Goal: Find specific page/section: Find specific page/section

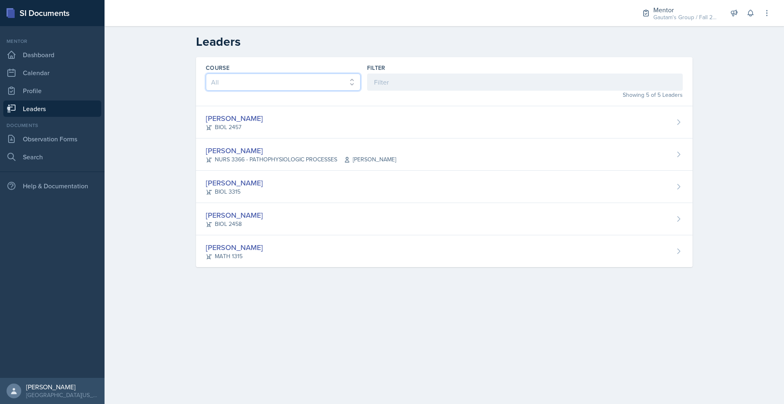
click at [250, 91] on select "All ASTR 1345 BIOL 1345 BIOL 1441 BIOL 1442 BIOL 2300 BIOL 2444 BIOL 2457 BIOL …" at bounding box center [283, 81] width 155 height 17
drag, startPoint x: 211, startPoint y: 49, endPoint x: 132, endPoint y: 54, distance: 79.3
click at [183, 49] on div "Leaders" at bounding box center [444, 41] width 522 height 15
click at [211, 49] on h2 "Leaders" at bounding box center [444, 41] width 496 height 15
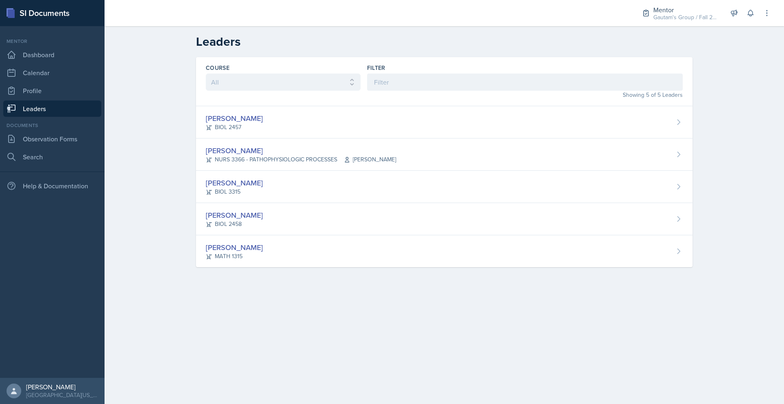
drag, startPoint x: 145, startPoint y: 1, endPoint x: 261, endPoint y: 56, distance: 128.7
click at [261, 49] on h2 "Leaders" at bounding box center [444, 41] width 496 height 15
drag, startPoint x: 200, startPoint y: 53, endPoint x: 141, endPoint y: 57, distance: 59.7
click at [183, 49] on div "Leaders" at bounding box center [444, 41] width 522 height 15
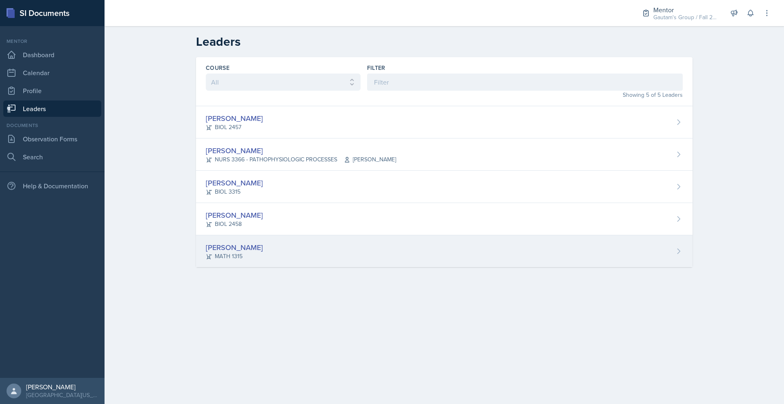
click at [206, 253] on div "[PERSON_NAME]" at bounding box center [234, 247] width 57 height 11
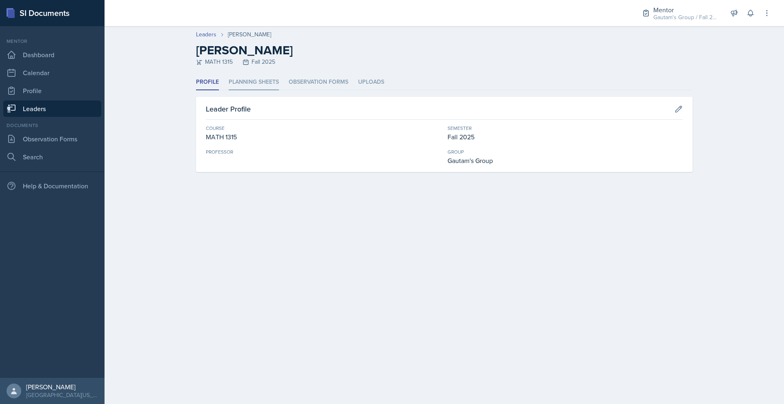
click at [229, 90] on li "Planning Sheets" at bounding box center [254, 82] width 50 height 16
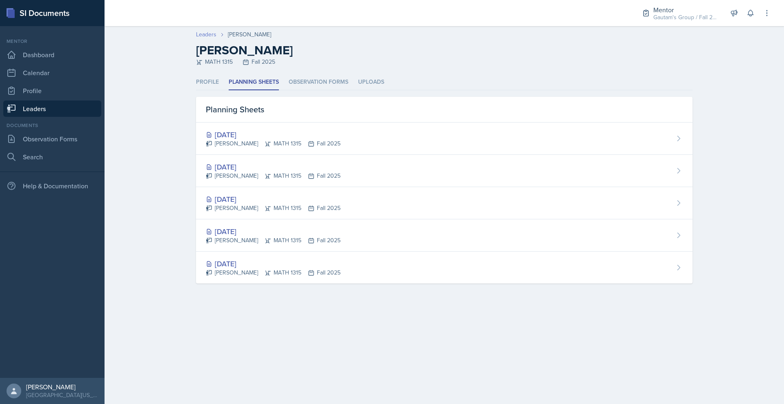
click at [196, 39] on link "Leaders" at bounding box center [206, 34] width 20 height 9
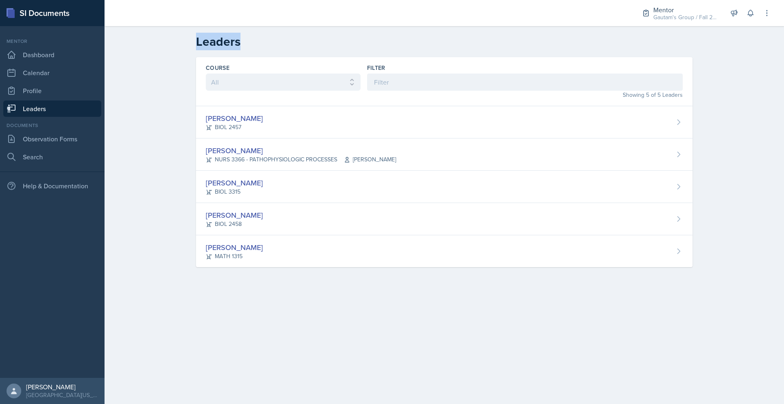
drag, startPoint x: 200, startPoint y: 49, endPoint x: 132, endPoint y: 48, distance: 68.2
click at [183, 48] on div "Leaders" at bounding box center [444, 41] width 522 height 15
drag, startPoint x: 149, startPoint y: 51, endPoint x: 204, endPoint y: 54, distance: 55.2
click at [204, 49] on h2 "Leaders" at bounding box center [444, 41] width 496 height 15
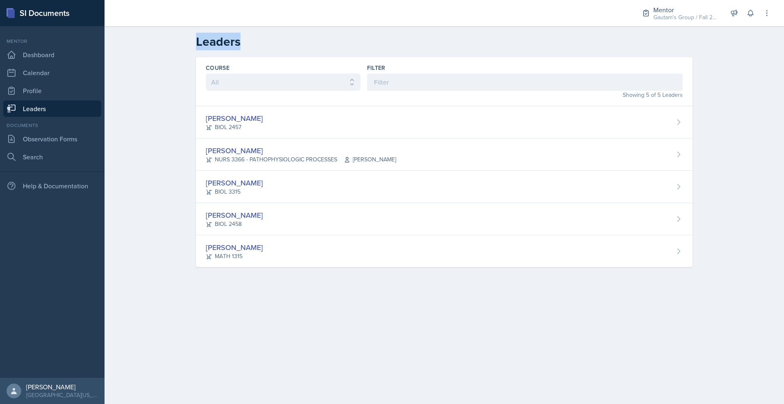
click at [204, 49] on h2 "Leaders" at bounding box center [444, 41] width 496 height 15
drag, startPoint x: 204, startPoint y: 54, endPoint x: 145, endPoint y: 57, distance: 58.4
click at [183, 49] on div "Leaders" at bounding box center [444, 41] width 522 height 15
drag, startPoint x: 145, startPoint y: 57, endPoint x: 218, endPoint y: 62, distance: 72.4
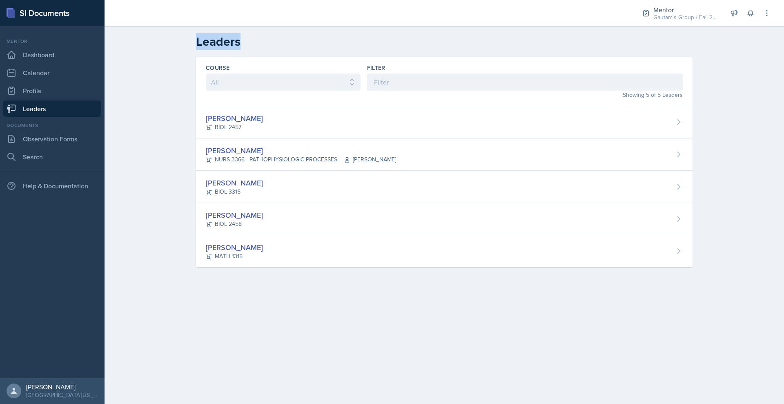
click at [218, 57] on header "Leaders" at bounding box center [443, 41] width 679 height 31
